Goal: Task Accomplishment & Management: Manage account settings

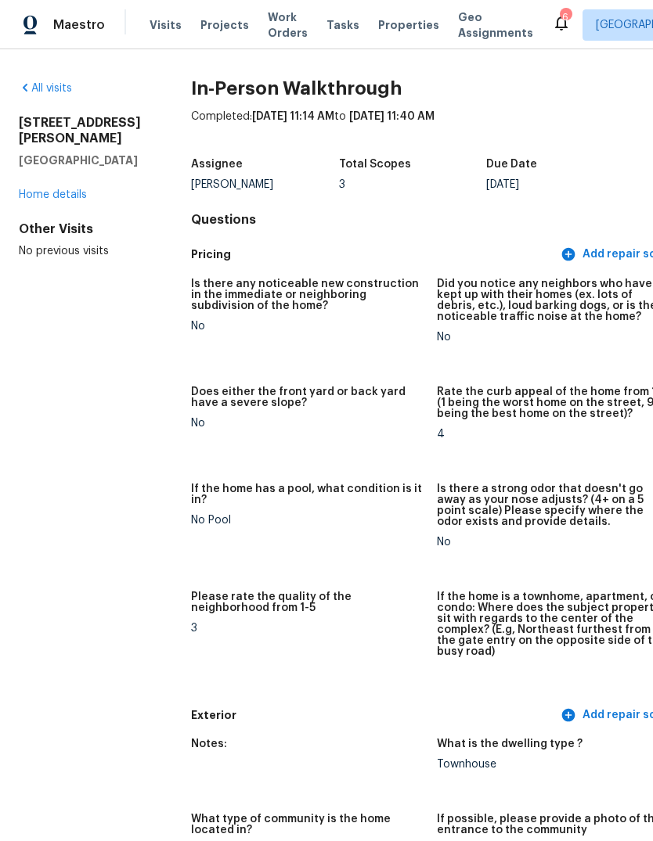
click at [76, 33] on span "Maestro" at bounding box center [79, 25] width 52 height 16
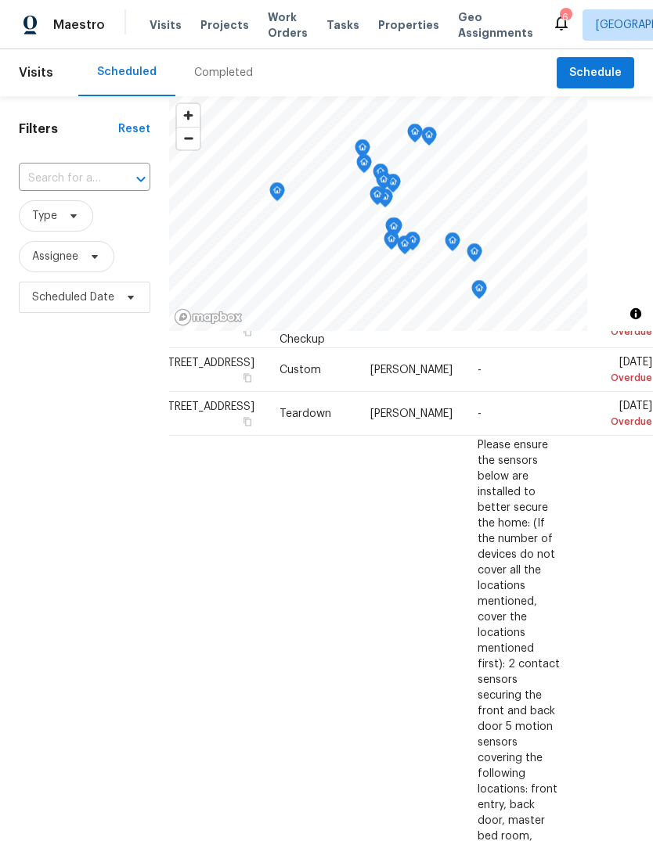
scroll to position [89, 142]
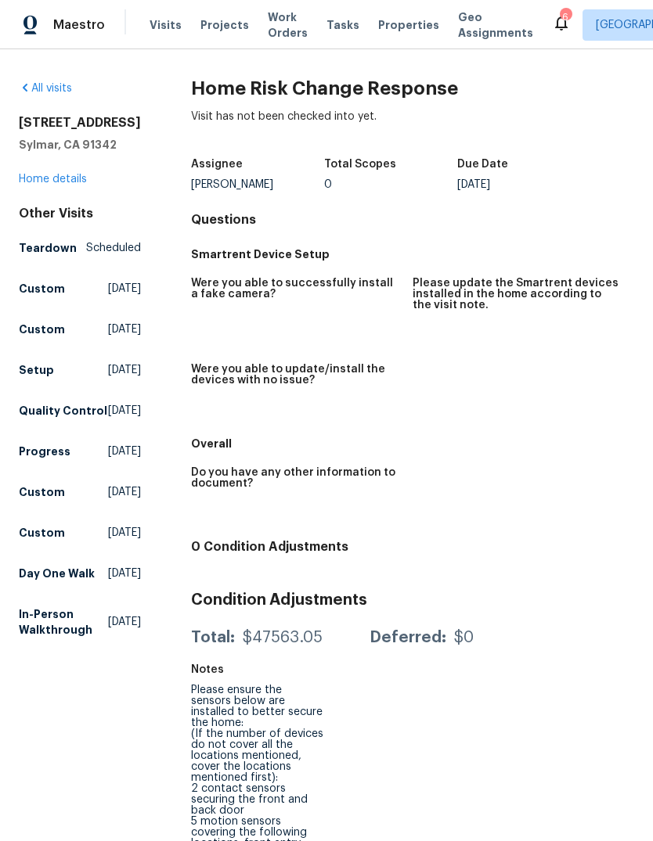
click at [32, 94] on link "All visits" at bounding box center [45, 88] width 53 height 11
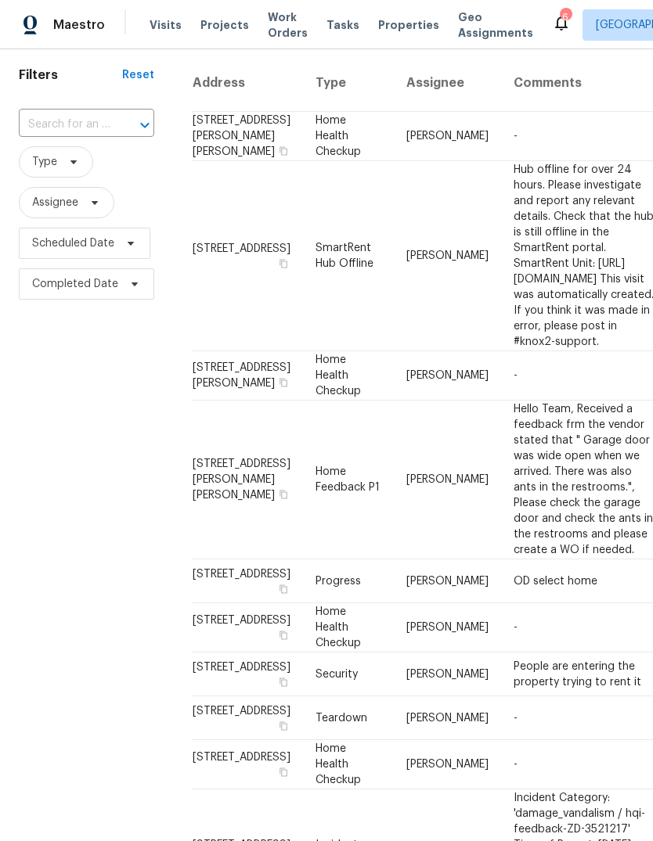
scroll to position [59, 0]
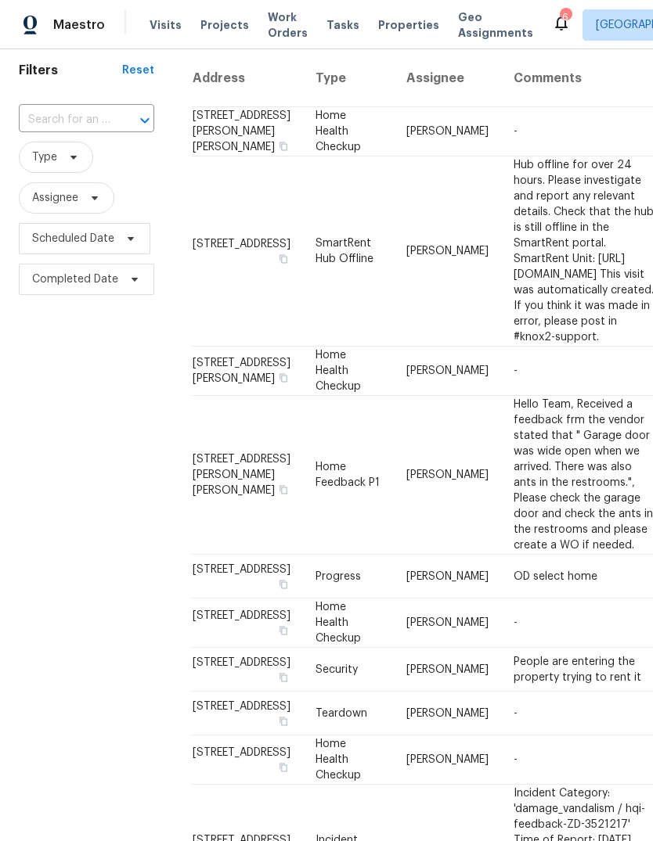
click at [35, 31] on img at bounding box center [30, 26] width 14 height 20
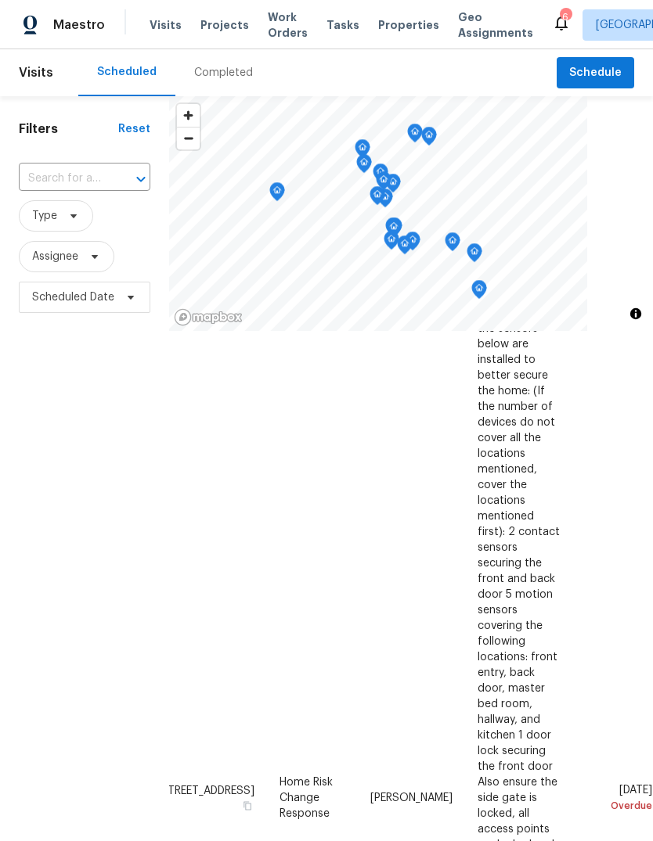
scroll to position [222, 142]
click at [0, 0] on icon at bounding box center [0, 0] width 0 height 0
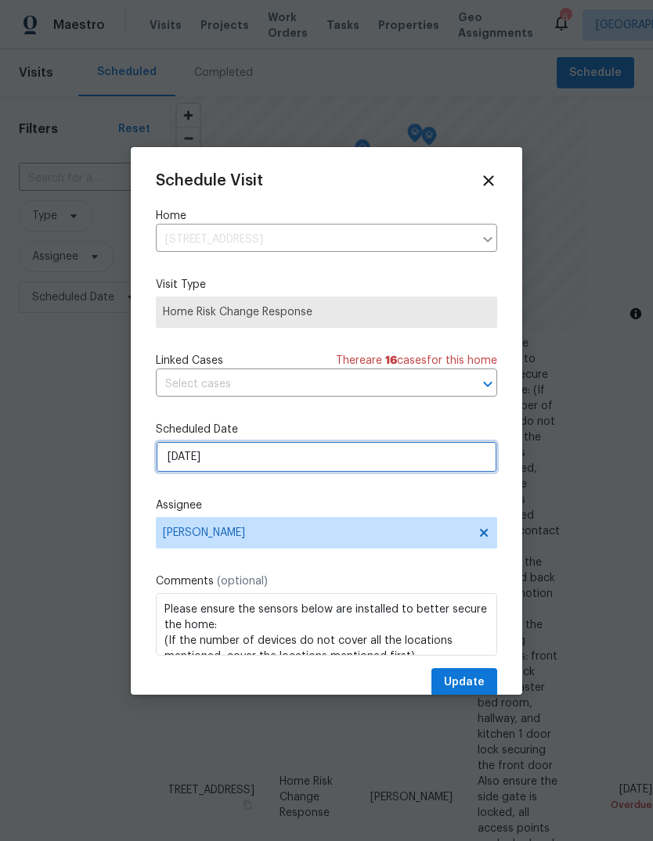
click at [205, 452] on input "9/26/2025" at bounding box center [326, 456] width 341 height 31
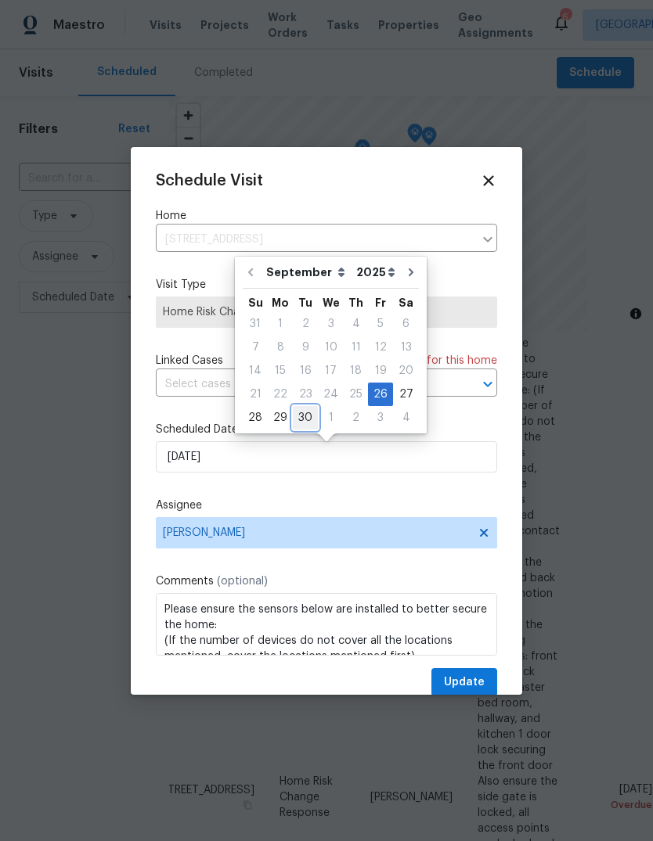
click at [293, 411] on div "30" at bounding box center [305, 418] width 25 height 22
type input "9/30/2025"
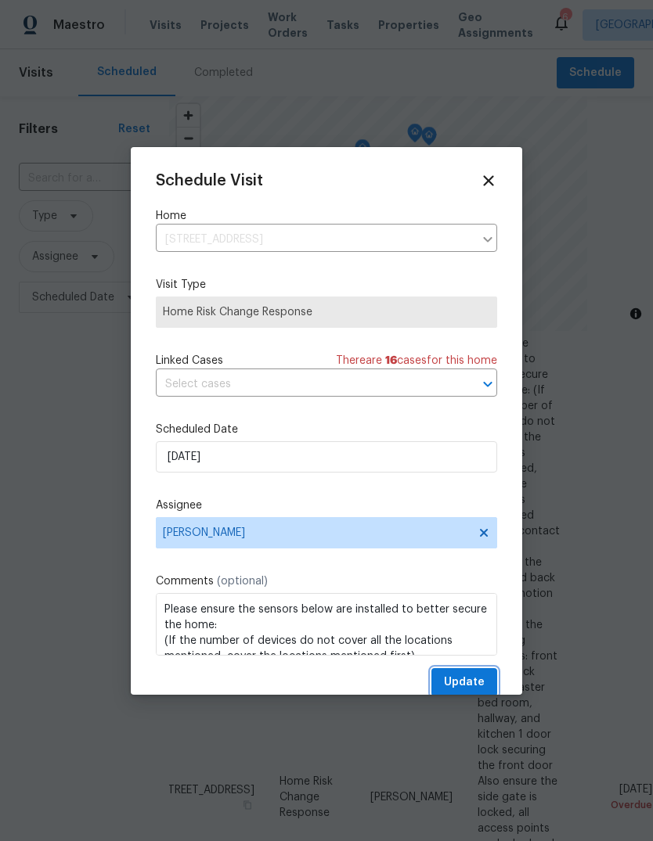
click at [455, 680] on span "Update" at bounding box center [464, 683] width 41 height 20
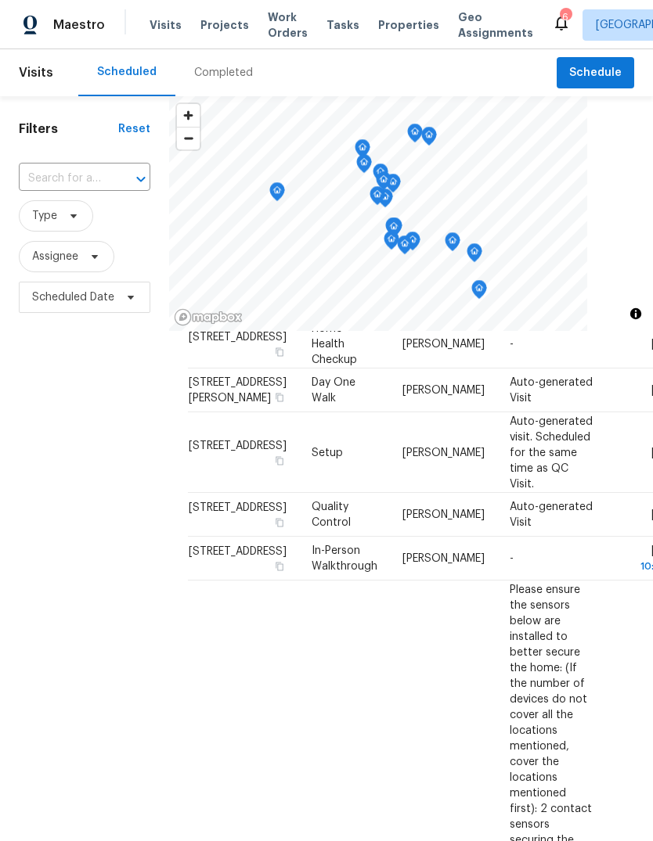
scroll to position [876, 0]
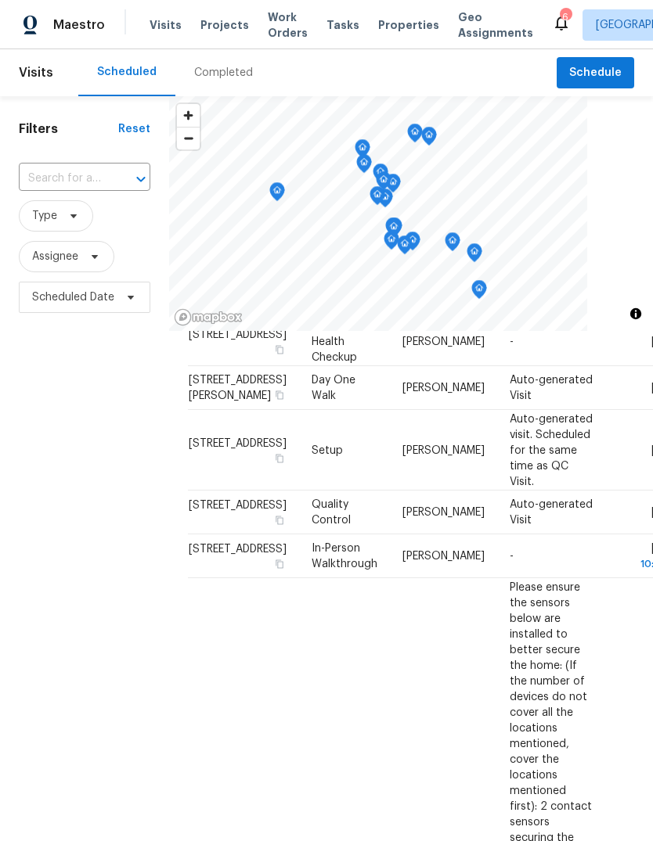
click at [387, 33] on span "Properties" at bounding box center [408, 25] width 61 height 16
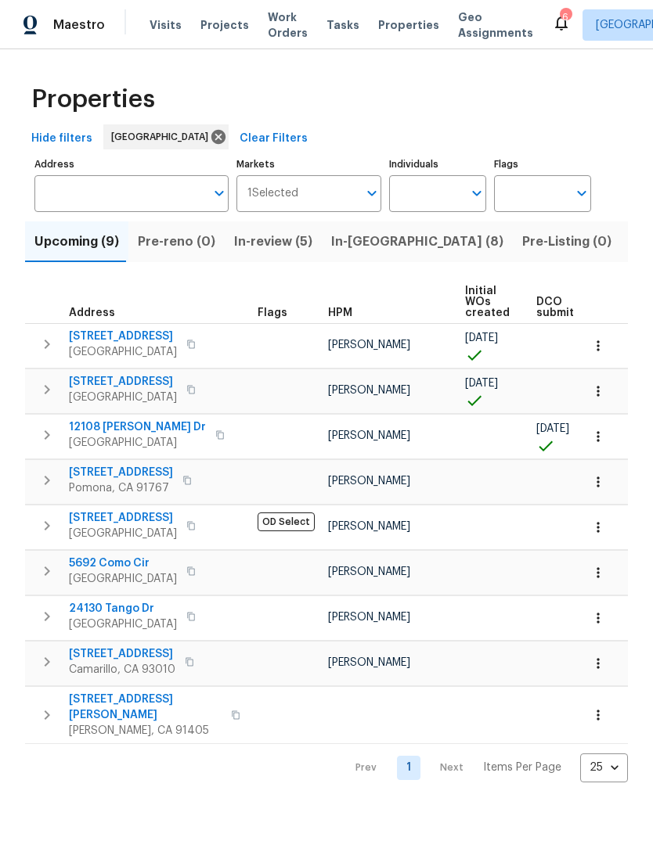
click at [290, 253] on span "In-review (5)" at bounding box center [273, 242] width 78 height 22
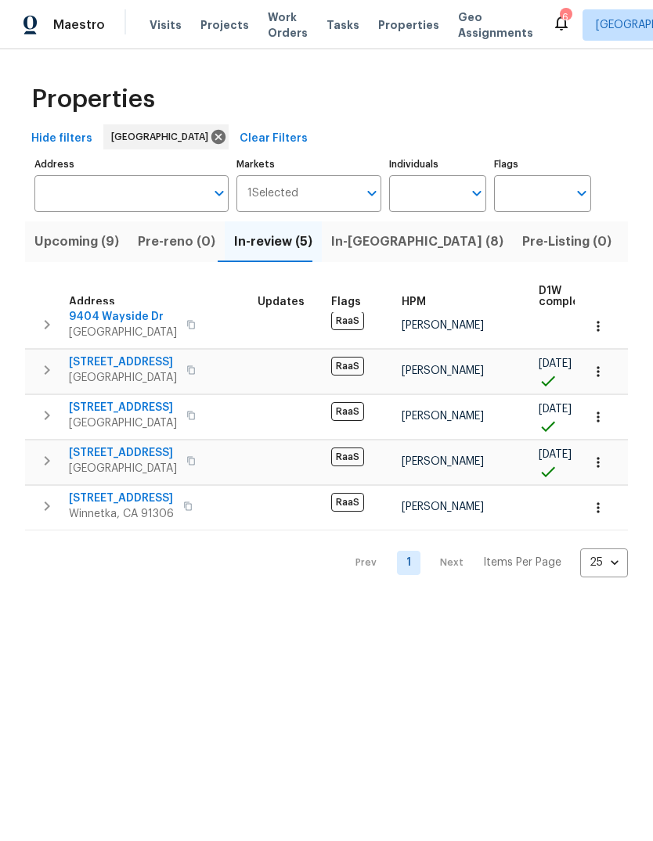
scroll to position [9, 0]
click at [136, 506] on span "7401 Casaba Ave" at bounding box center [121, 499] width 105 height 16
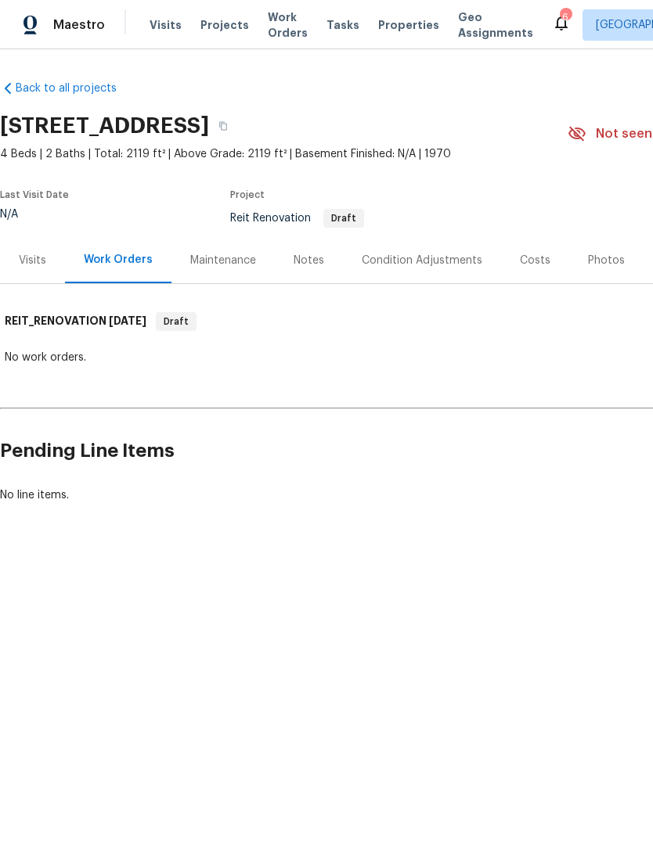
click at [326, 31] on span "Tasks" at bounding box center [342, 25] width 33 height 11
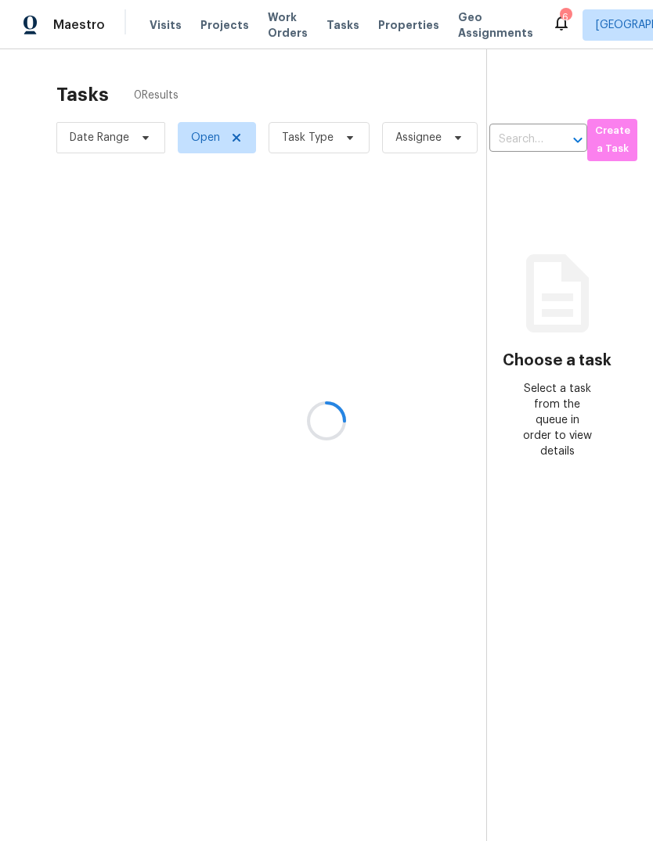
click at [359, 48] on div at bounding box center [326, 420] width 653 height 841
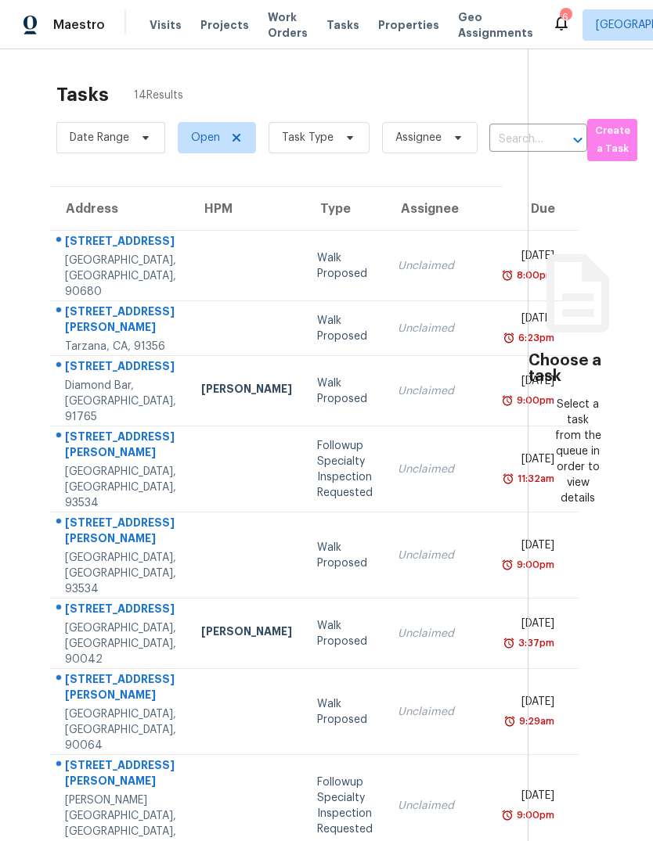
click at [384, 33] on span "Properties" at bounding box center [408, 25] width 61 height 16
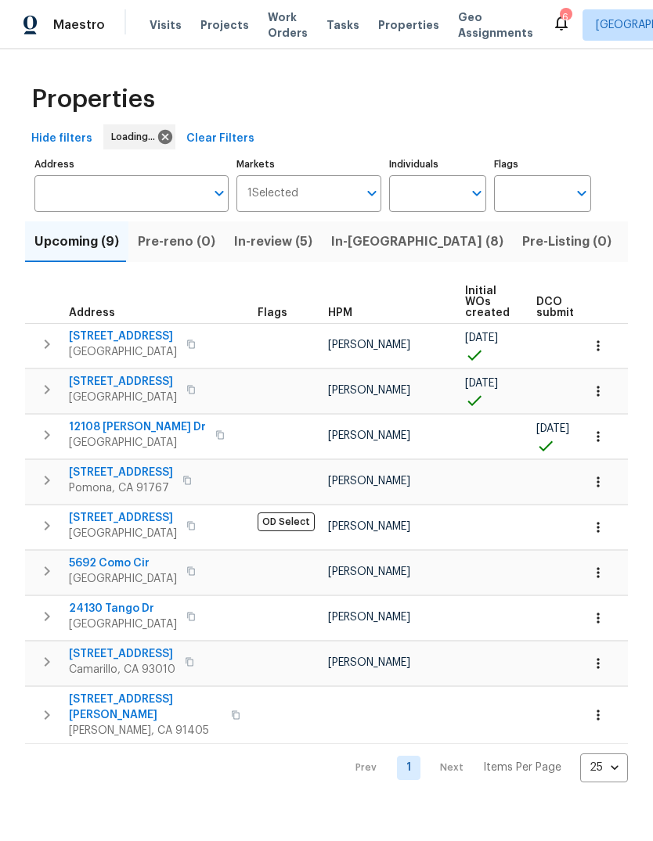
click at [253, 253] on span "In-review (5)" at bounding box center [273, 242] width 78 height 22
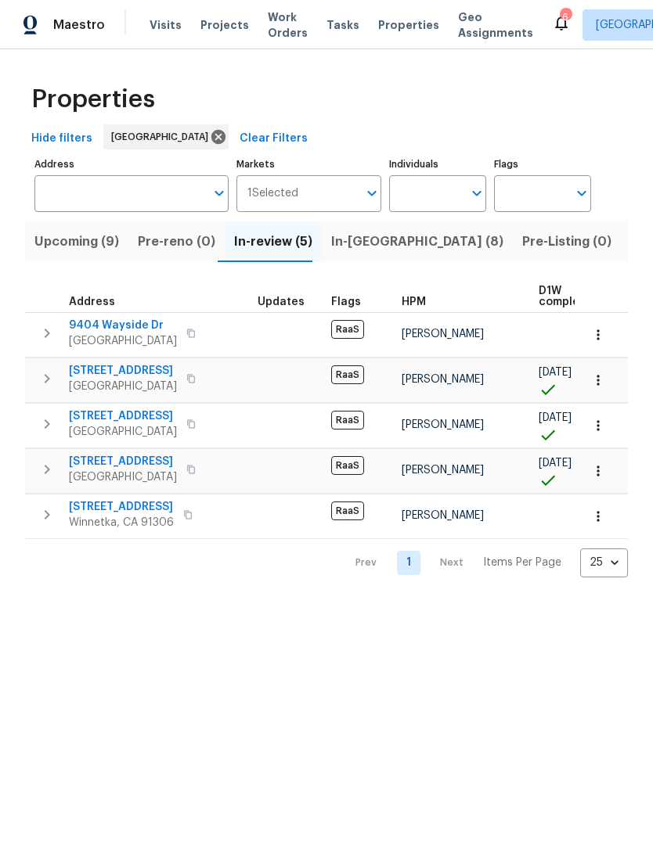
click at [352, 253] on span "In-reno (8)" at bounding box center [417, 242] width 172 height 22
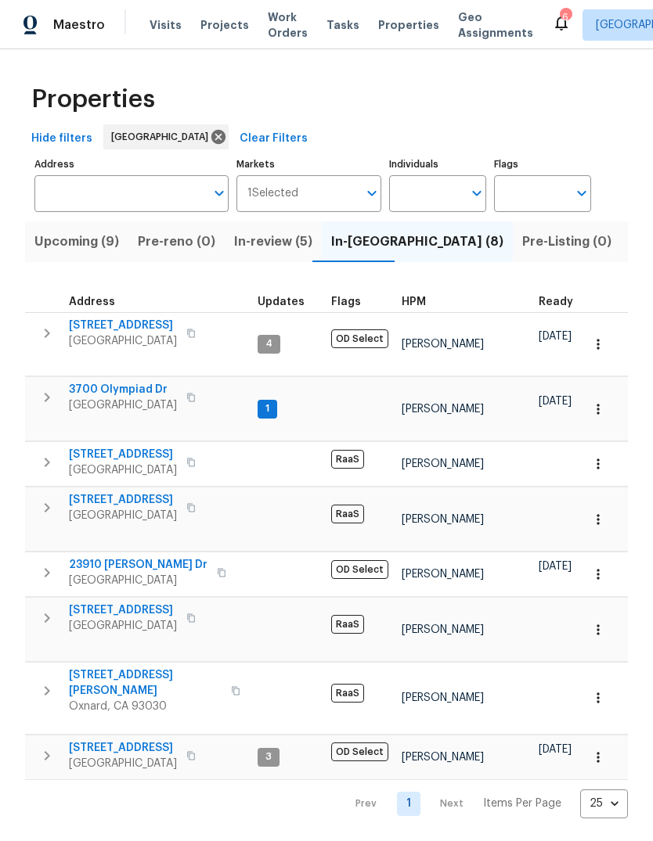
click at [110, 668] on span "[STREET_ADDRESS][PERSON_NAME]" at bounding box center [145, 683] width 153 height 31
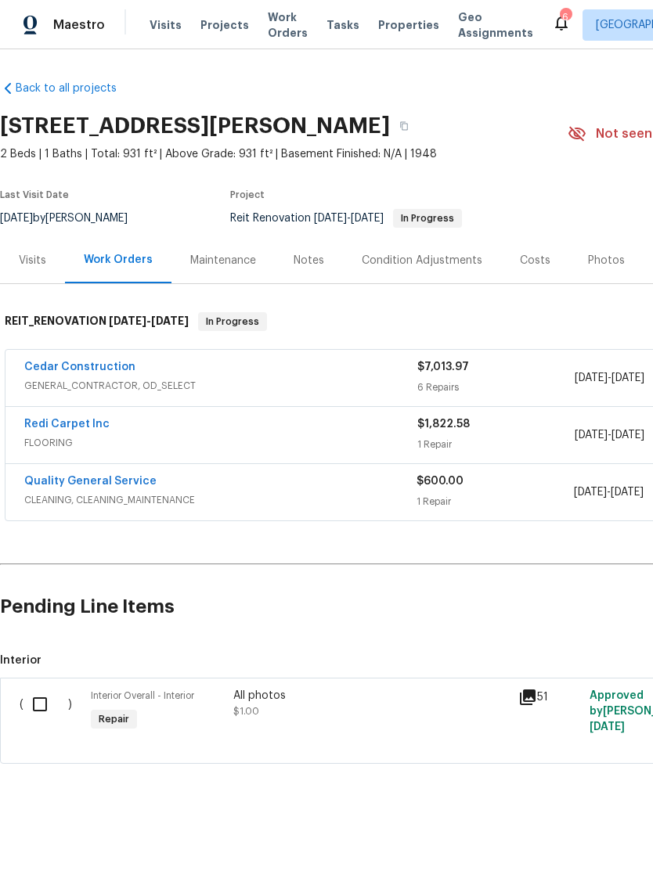
click at [95, 430] on link "Redi Carpet Inc" at bounding box center [66, 424] width 85 height 11
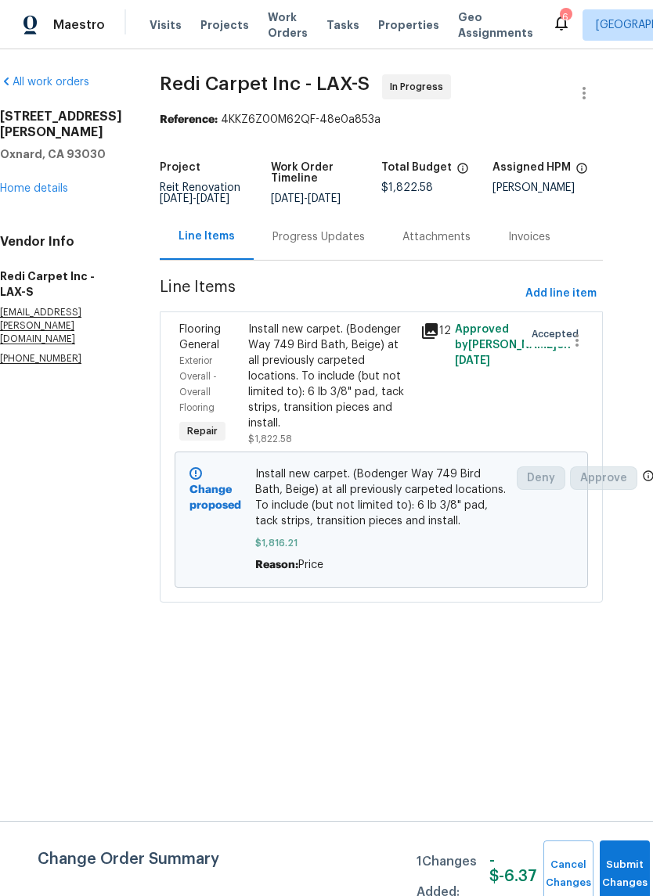
scroll to position [0, 24]
